Goal: Book appointment/travel/reservation

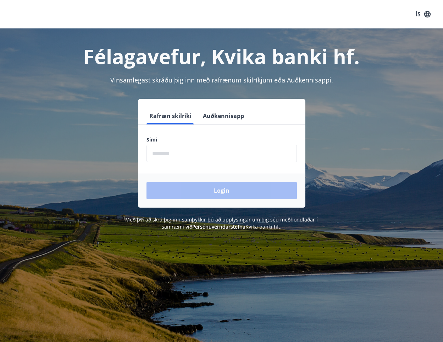
click at [244, 154] on input "phone" at bounding box center [222, 152] width 151 height 17
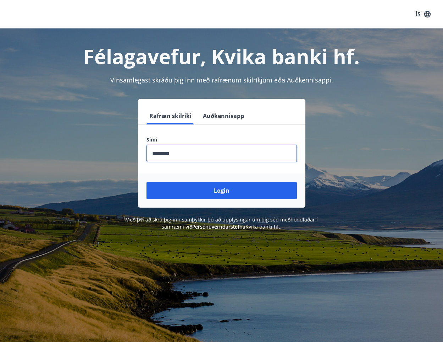
type input "********"
click at [147, 182] on button "Login" at bounding box center [222, 190] width 151 height 17
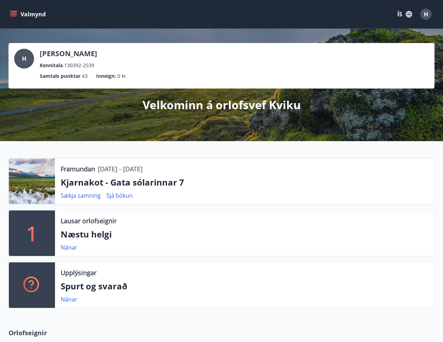
click at [136, 126] on div "[PERSON_NAME] 130392-2539 Samtals punktar 43 Inneign : 0 kr. Velkominn á orlofs…" at bounding box center [221, 85] width 443 height 112
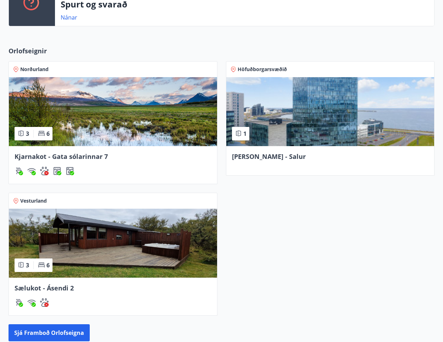
scroll to position [283, 0]
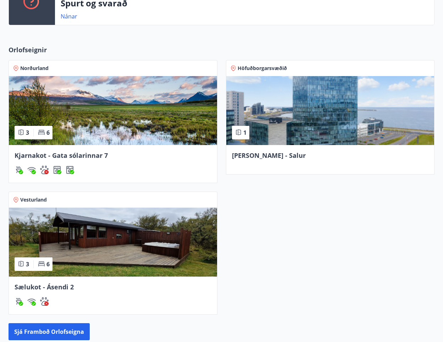
click at [131, 235] on img at bounding box center [113, 241] width 208 height 69
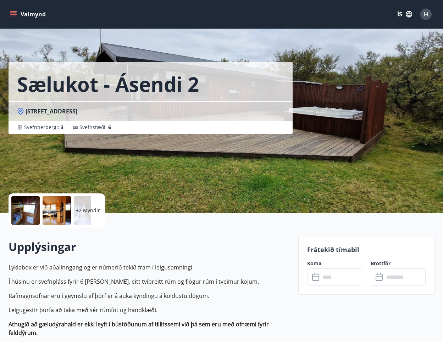
scroll to position [149, 0]
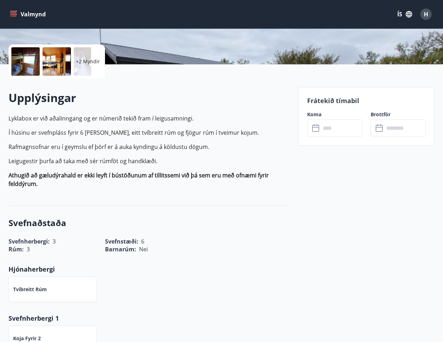
click at [318, 135] on div "​ ​" at bounding box center [334, 127] width 55 height 17
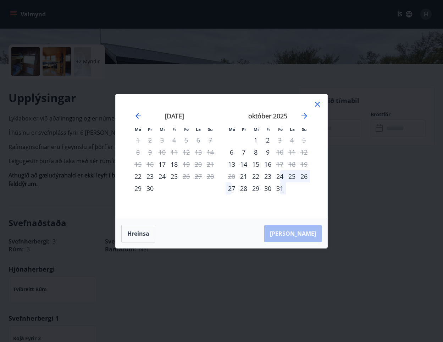
click at [302, 121] on div "október 2025" at bounding box center [268, 118] width 84 height 31
click at [306, 116] on icon "Move forward to switch to the next month." at bounding box center [305, 116] width 6 height 6
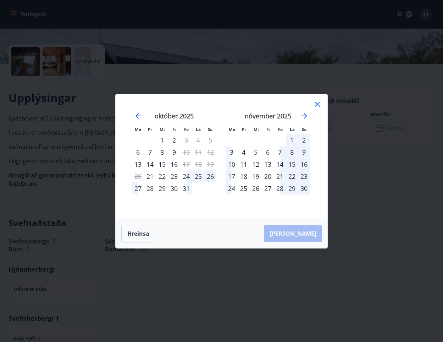
click at [317, 104] on icon at bounding box center [317, 104] width 5 height 5
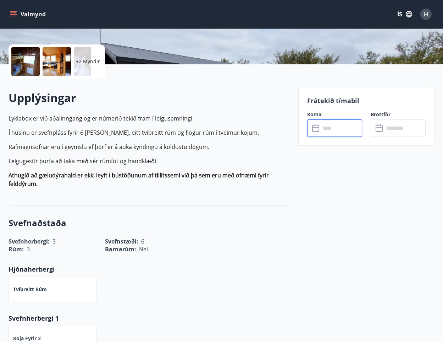
scroll to position [0, 0]
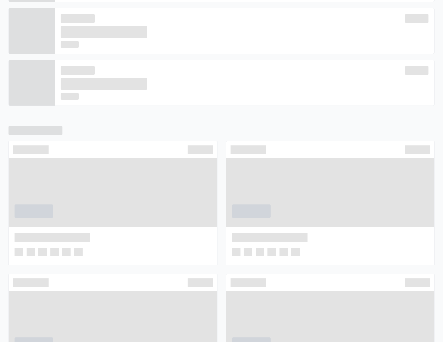
scroll to position [254, 0]
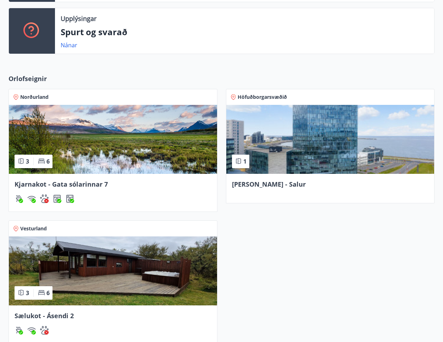
click at [128, 155] on img at bounding box center [113, 139] width 208 height 69
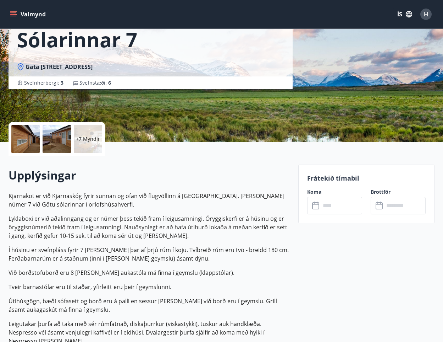
scroll to position [81, 0]
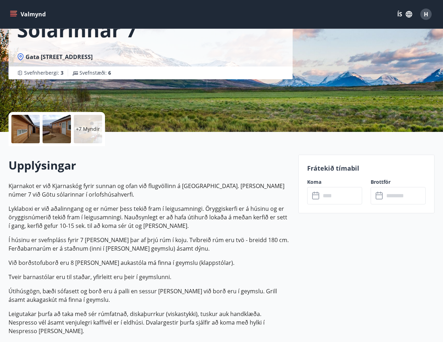
click at [323, 193] on input "text" at bounding box center [342, 195] width 42 height 17
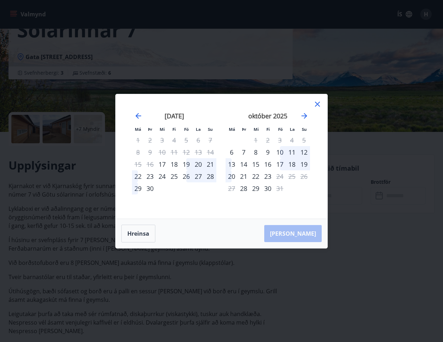
click at [205, 61] on div "Má Þr Mi Fi Fö La Su Má Þr Mi Fi Fö La Su [DATE] 1 2 3 4 5 6 7 8 9 10 11 12 13 …" at bounding box center [221, 171] width 443 height 342
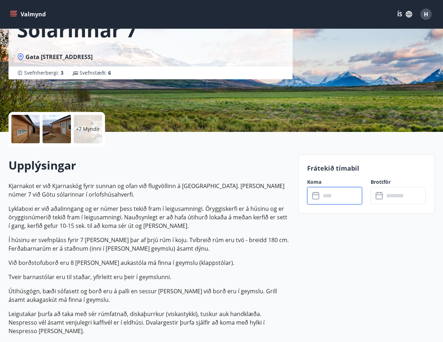
scroll to position [0, 0]
